Goal: Task Accomplishment & Management: Manage account settings

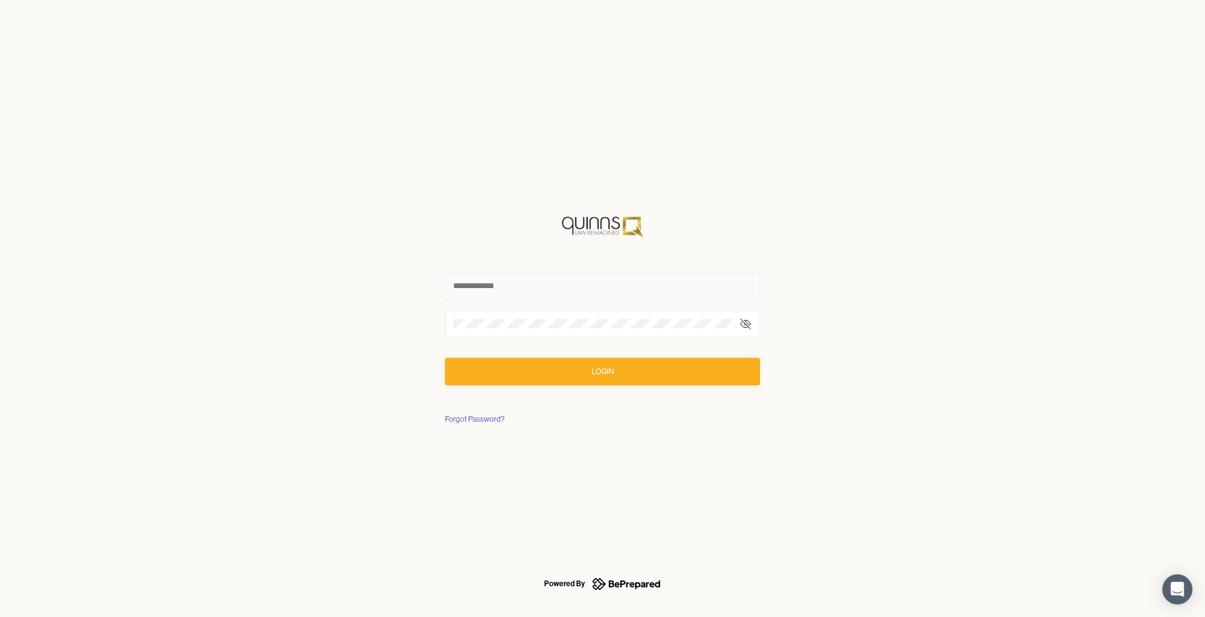
click at [555, 291] on input "text" at bounding box center [602, 286] width 315 height 28
drag, startPoint x: 490, startPoint y: 283, endPoint x: 497, endPoint y: 283, distance: 6.9
click at [490, 283] on input "text" at bounding box center [602, 286] width 315 height 28
type input "**********"
click at [619, 383] on button "Login" at bounding box center [602, 372] width 315 height 28
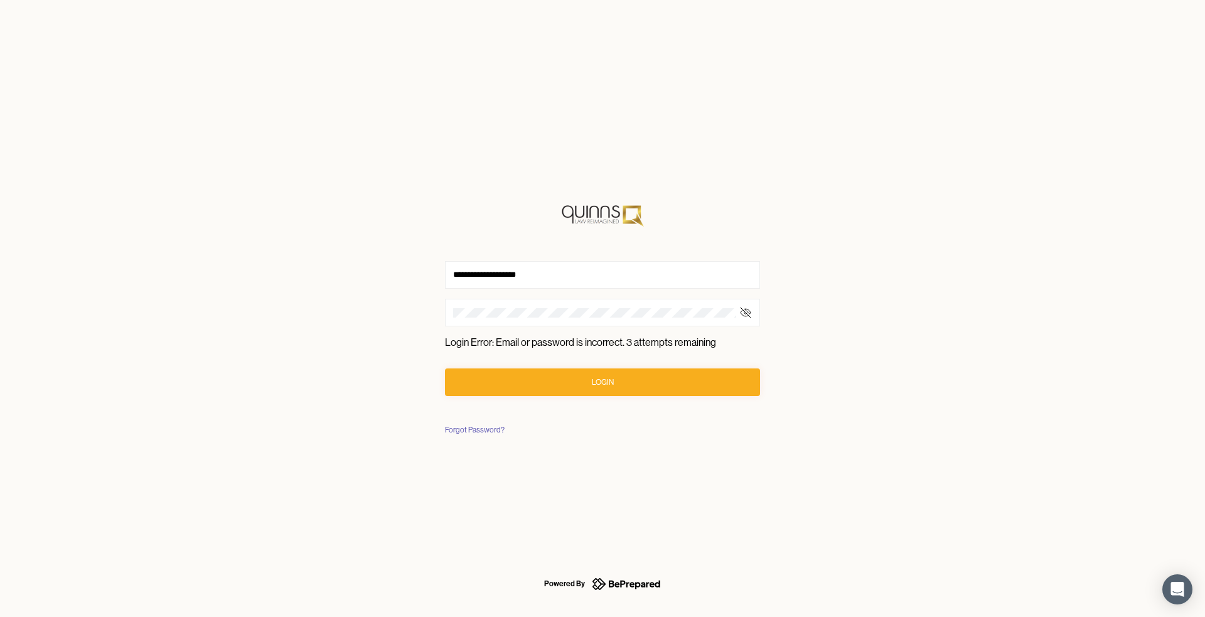
click at [752, 315] on div at bounding box center [602, 313] width 315 height 28
click at [751, 312] on icon at bounding box center [745, 312] width 13 height 13
click at [604, 385] on div "Login" at bounding box center [603, 382] width 22 height 13
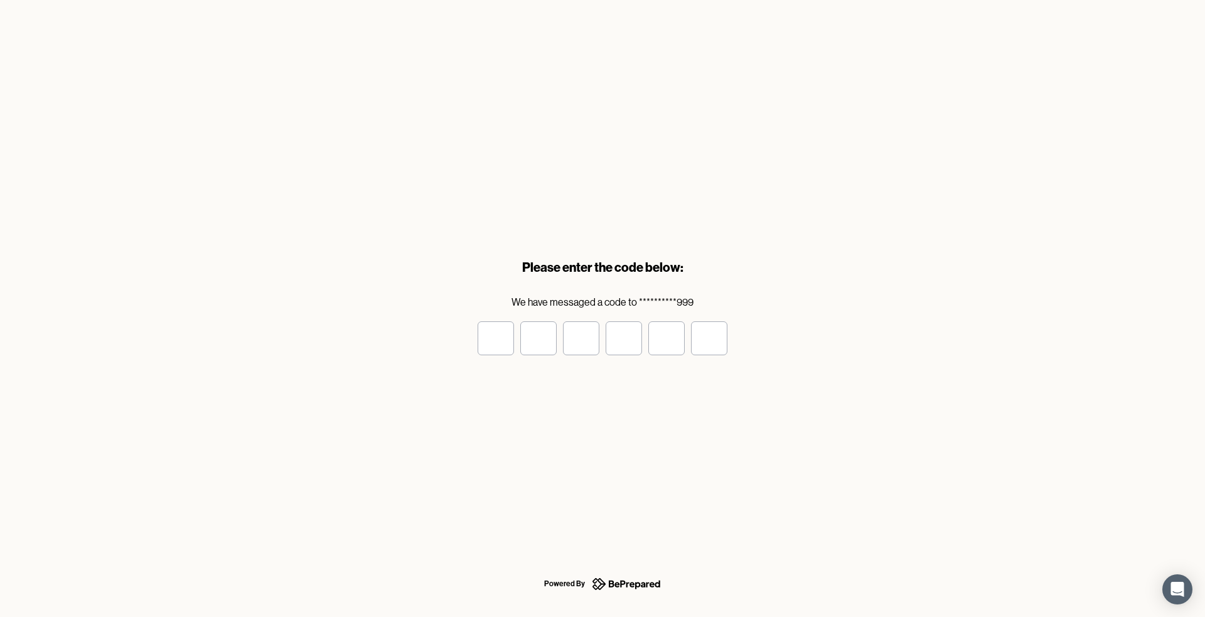
type input "*"
